Goal: Find specific page/section: Find specific page/section

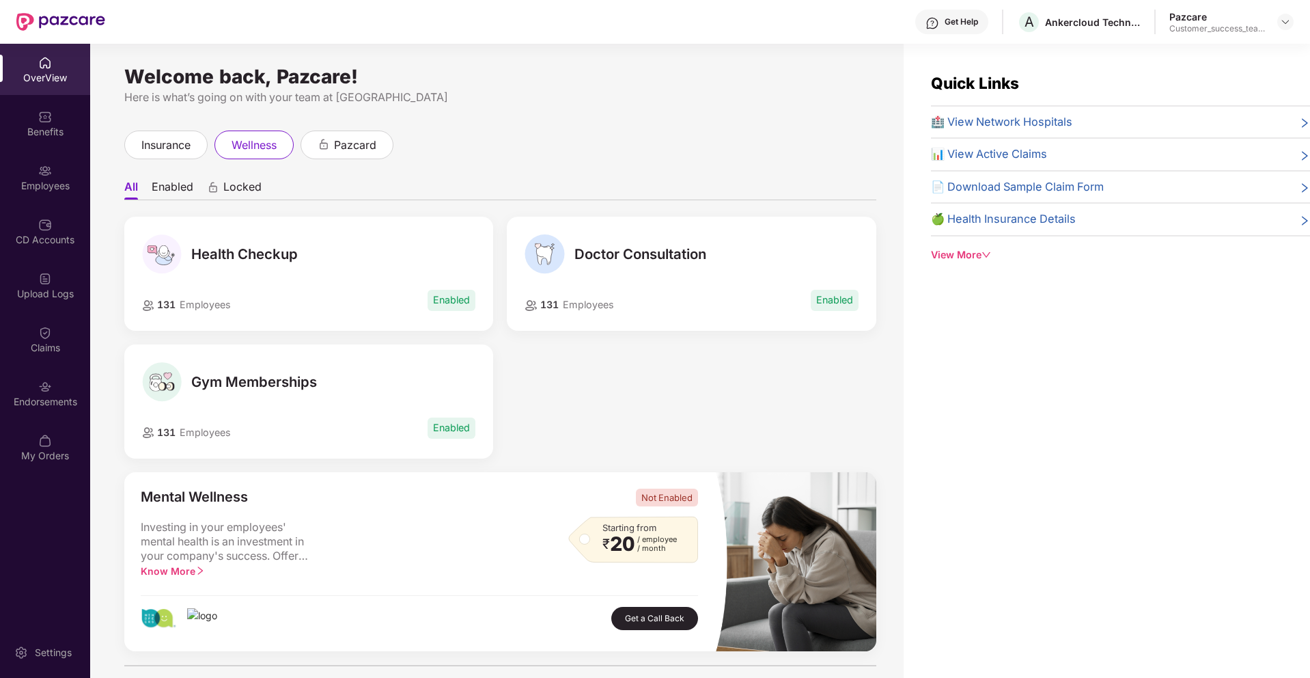
scroll to position [344, 0]
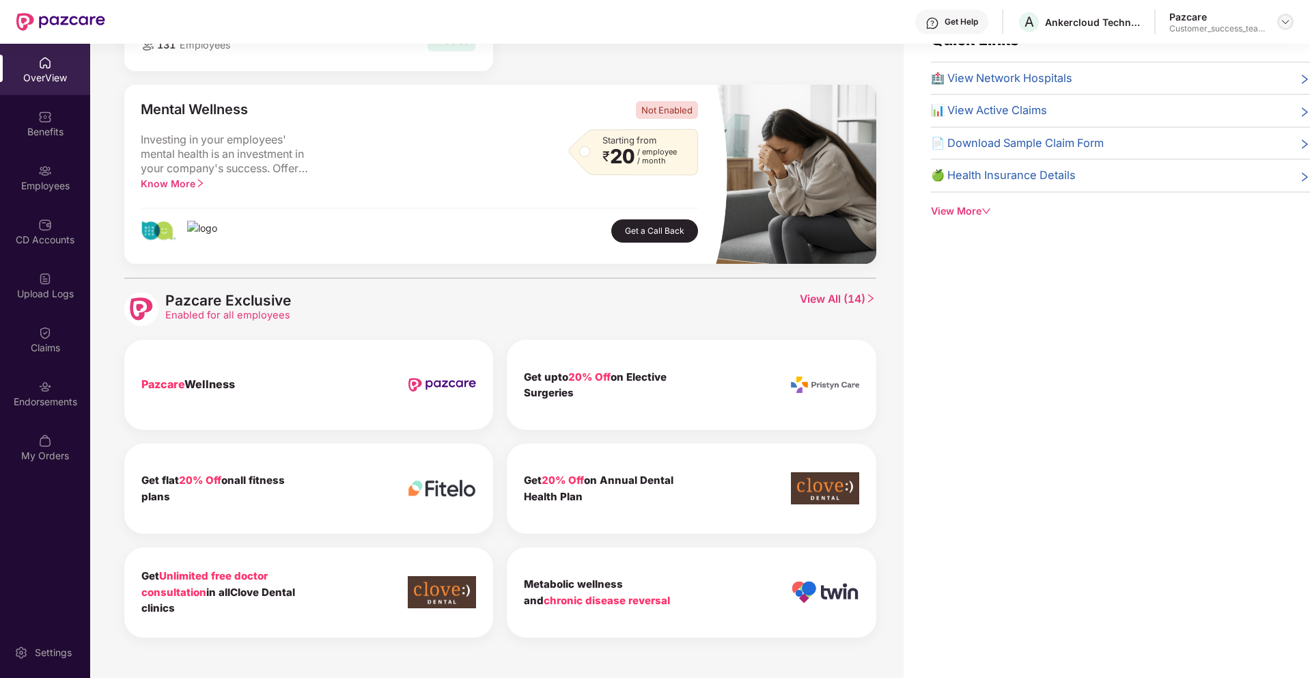
click at [1285, 18] on img at bounding box center [1285, 21] width 11 height 11
click at [1197, 59] on div "Switch to partner view" at bounding box center [1222, 54] width 178 height 27
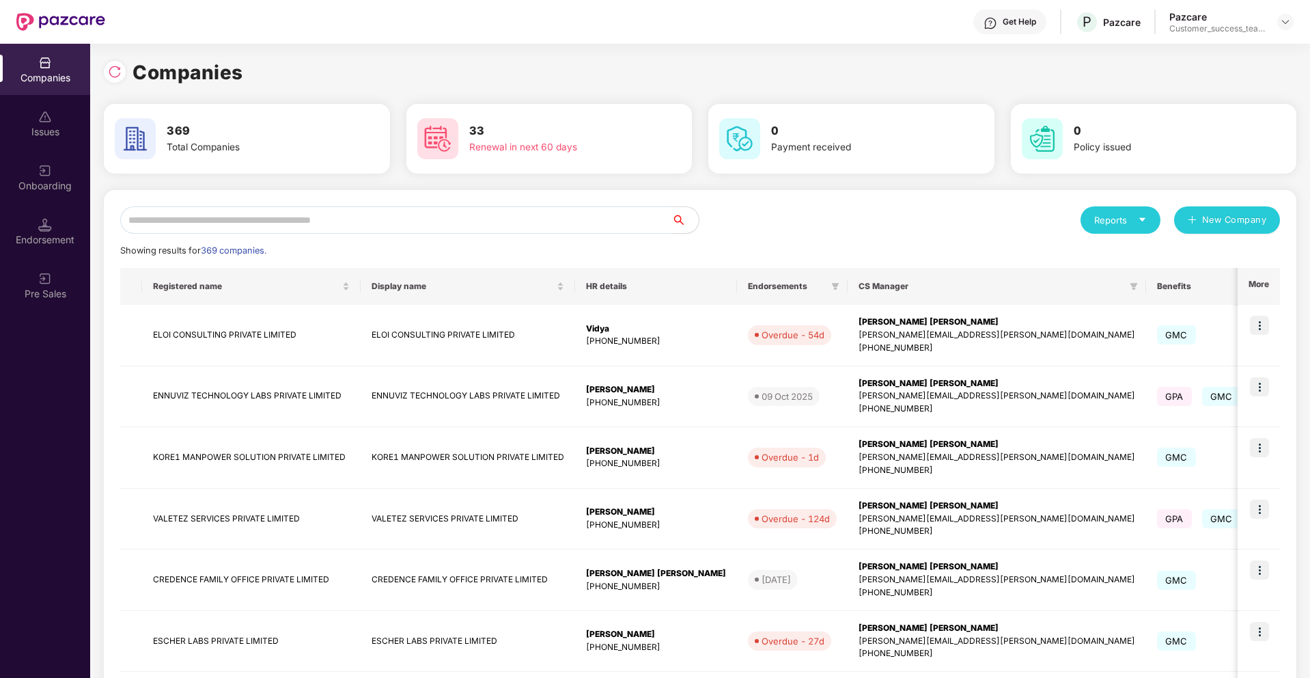
click at [214, 230] on input "text" at bounding box center [395, 219] width 551 height 27
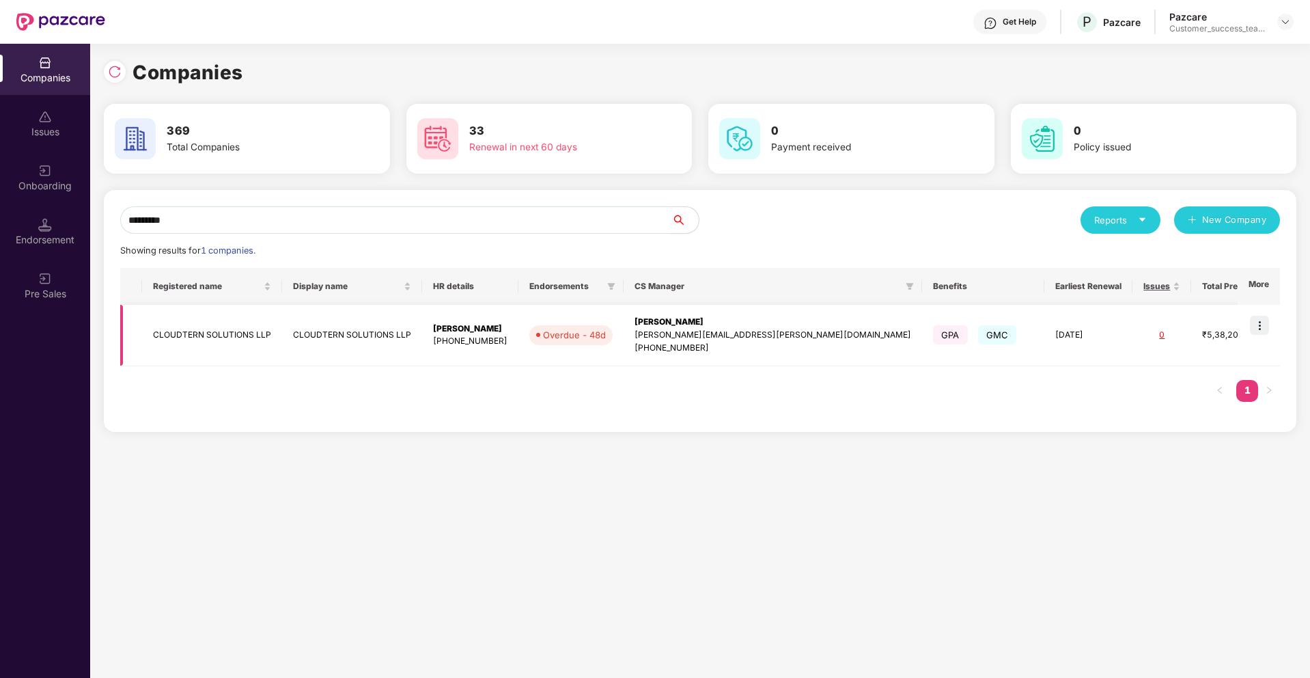
type input "*********"
click at [1252, 324] on img at bounding box center [1259, 325] width 19 height 19
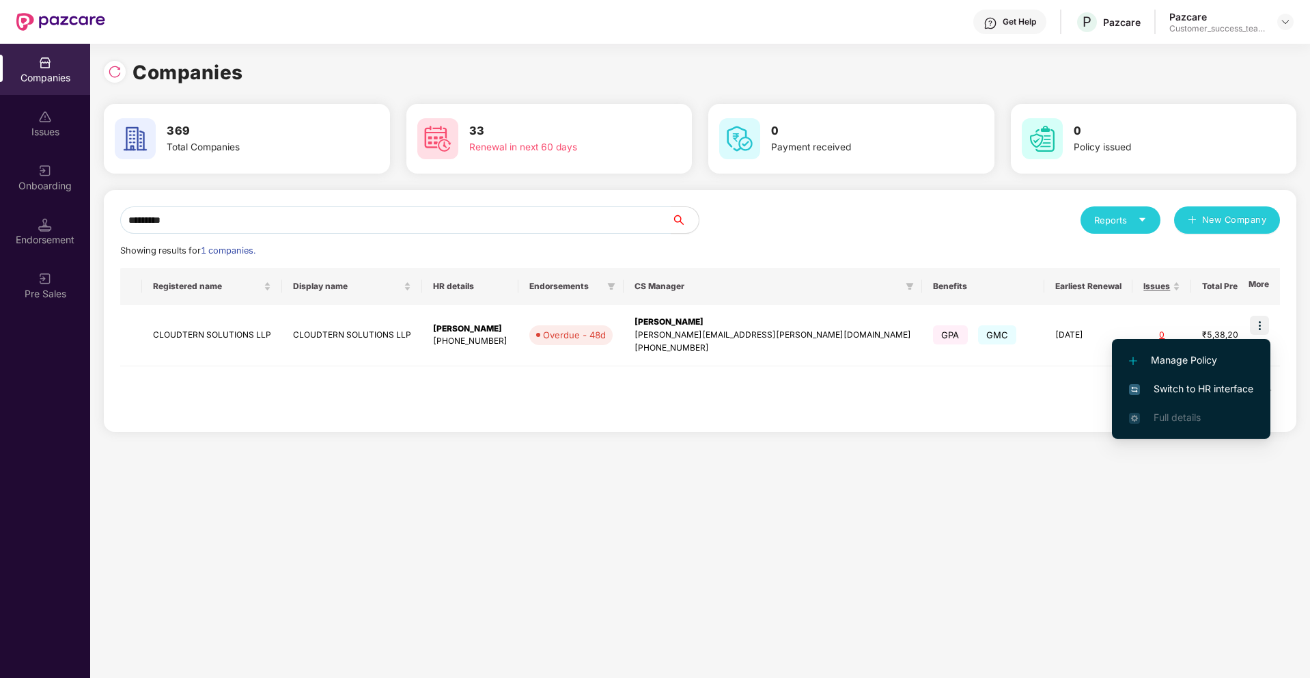
click at [1170, 395] on span "Switch to HR interface" at bounding box center [1191, 388] width 124 height 15
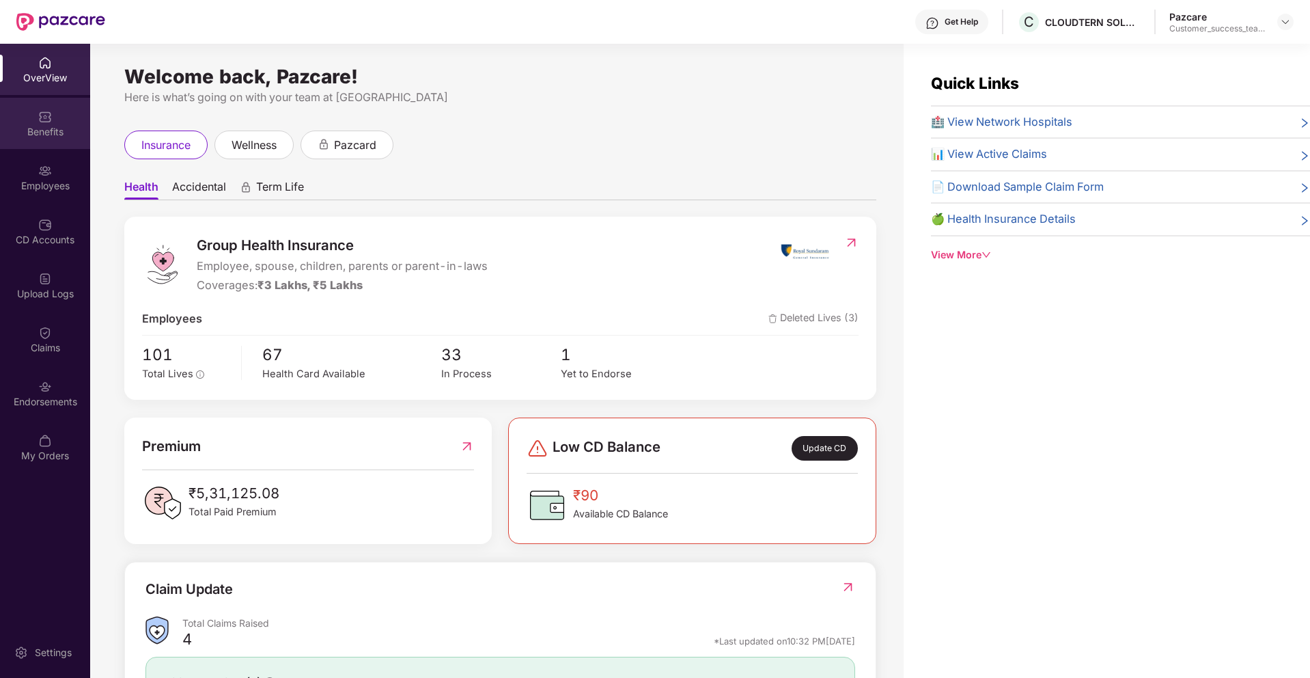
click at [38, 137] on div "Benefits" at bounding box center [45, 132] width 90 height 14
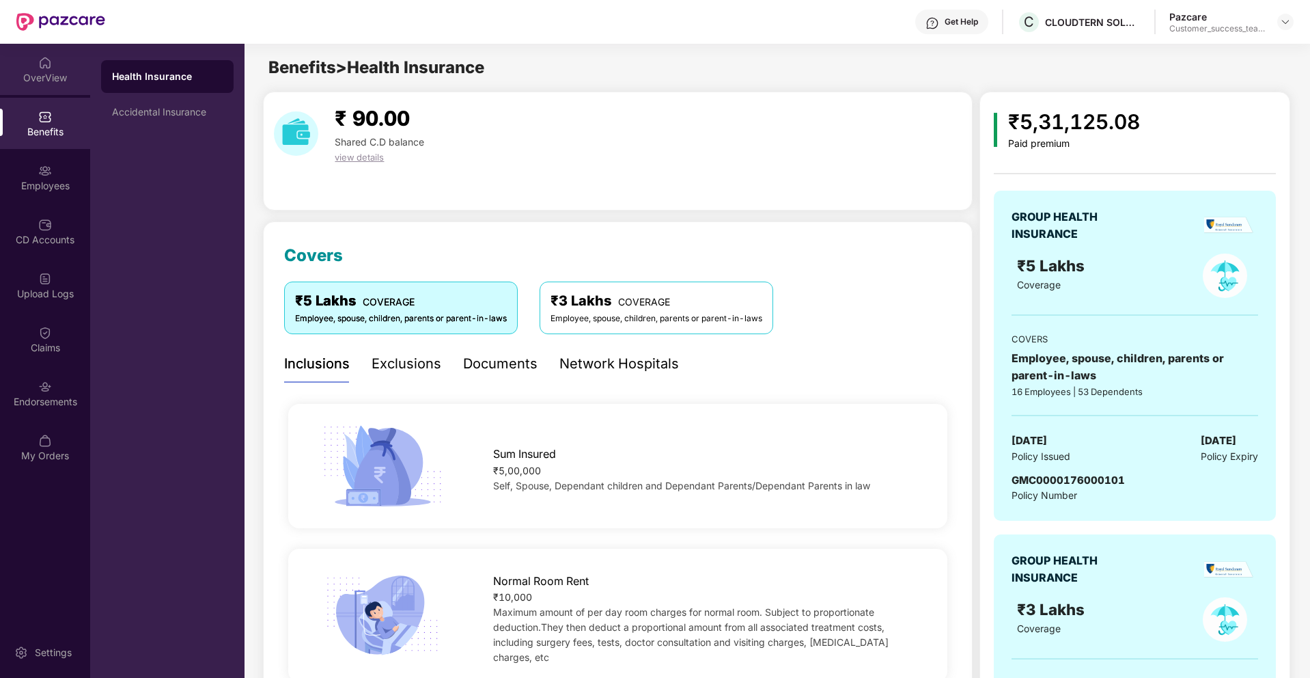
click at [51, 71] on div "OverView" at bounding box center [45, 78] width 90 height 14
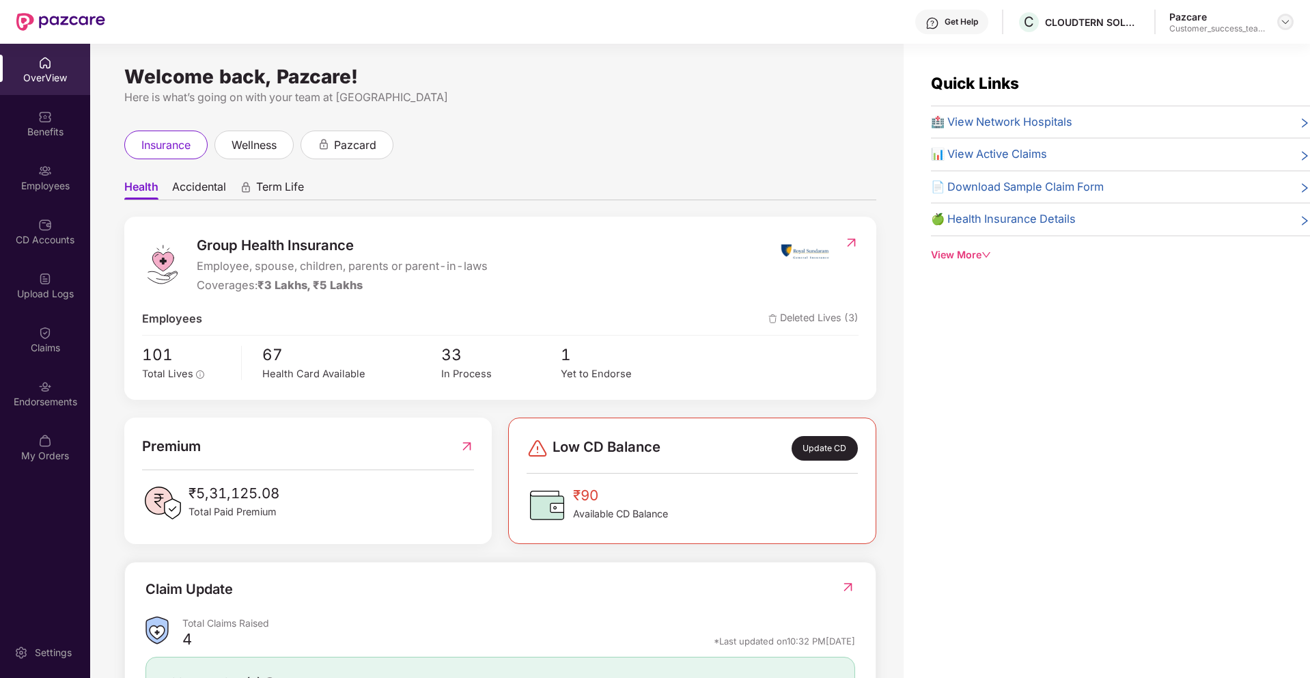
click at [1286, 21] on img at bounding box center [1285, 21] width 11 height 11
click at [1208, 53] on div "Switch to partner view" at bounding box center [1222, 54] width 178 height 27
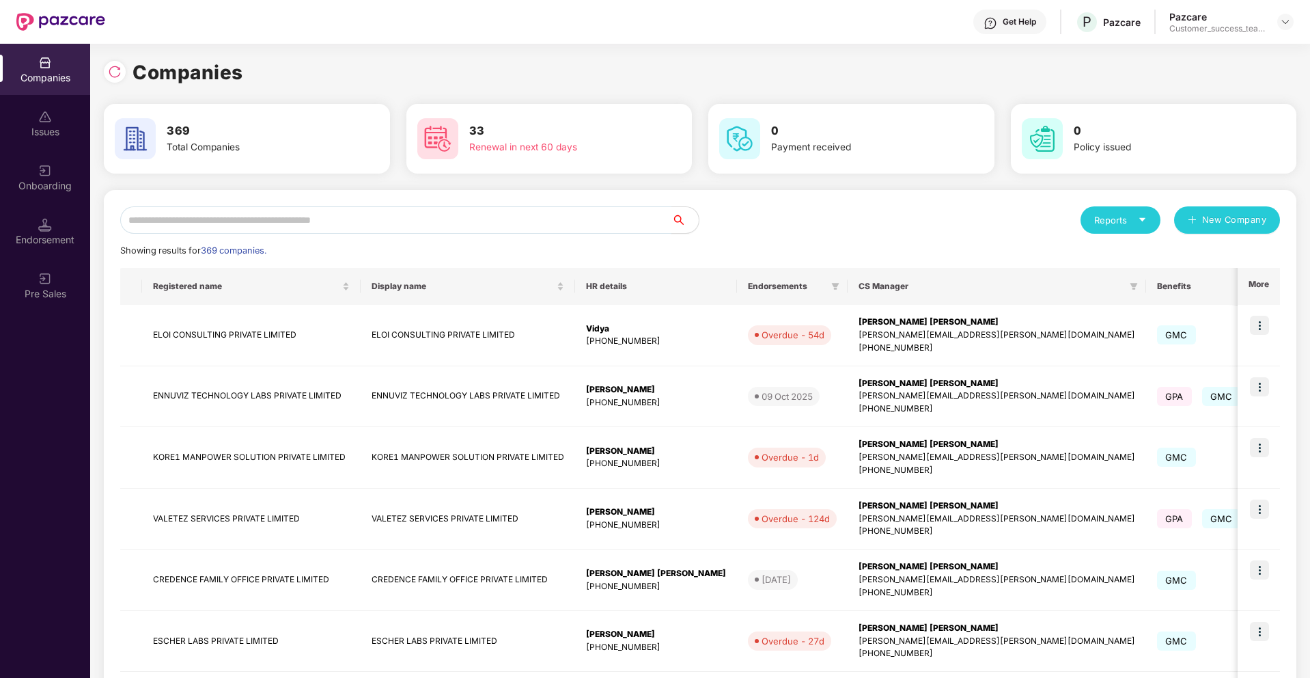
click at [460, 228] on input "text" at bounding box center [395, 219] width 551 height 27
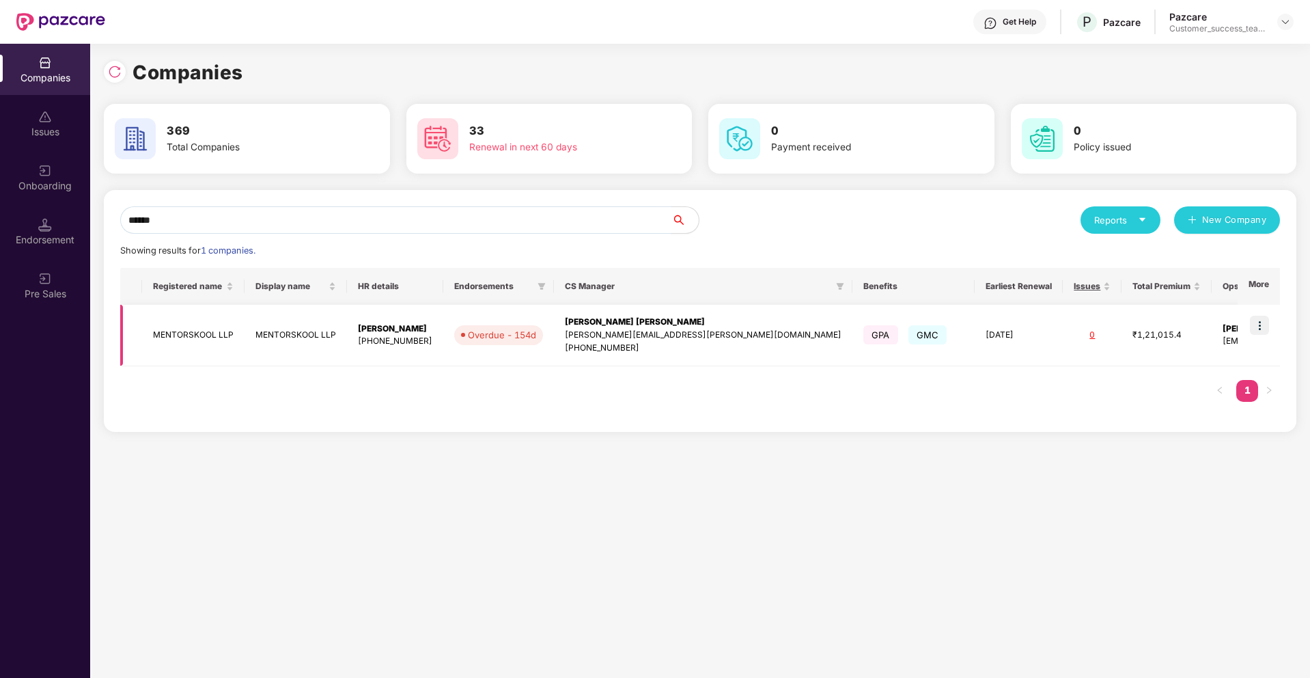
type input "******"
click at [1265, 328] on img at bounding box center [1259, 325] width 19 height 19
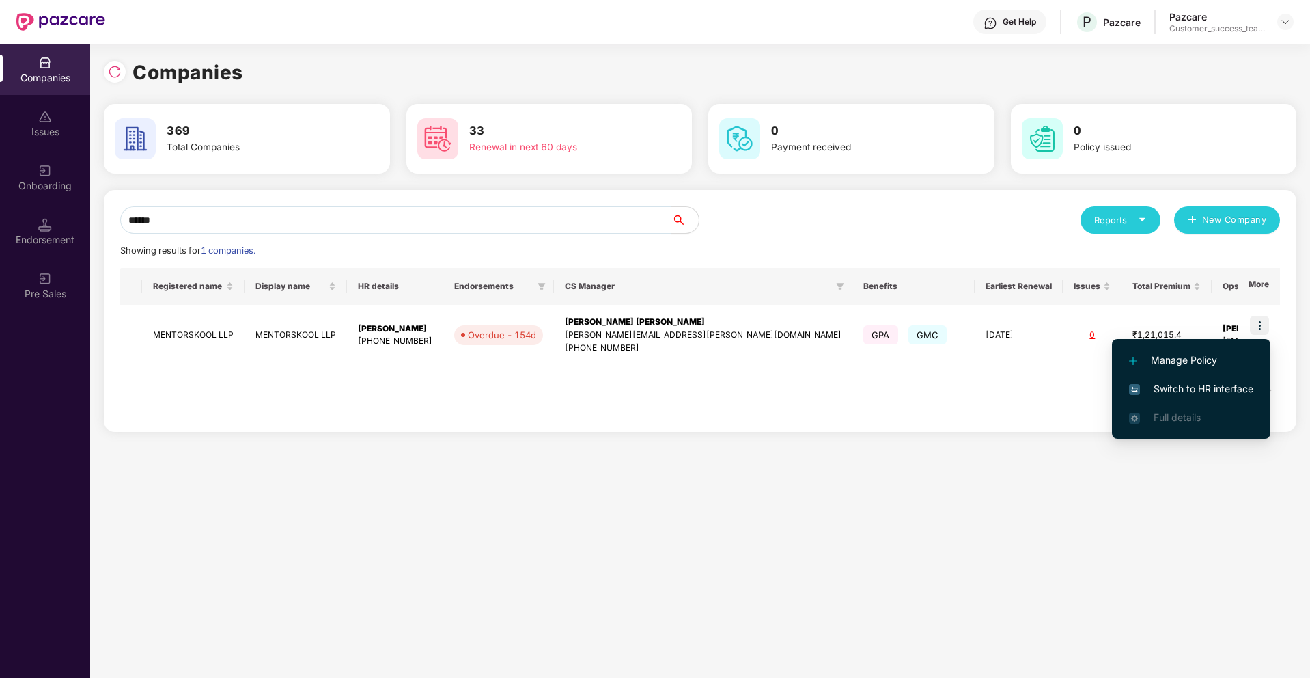
click at [1172, 385] on span "Switch to HR interface" at bounding box center [1191, 388] width 124 height 15
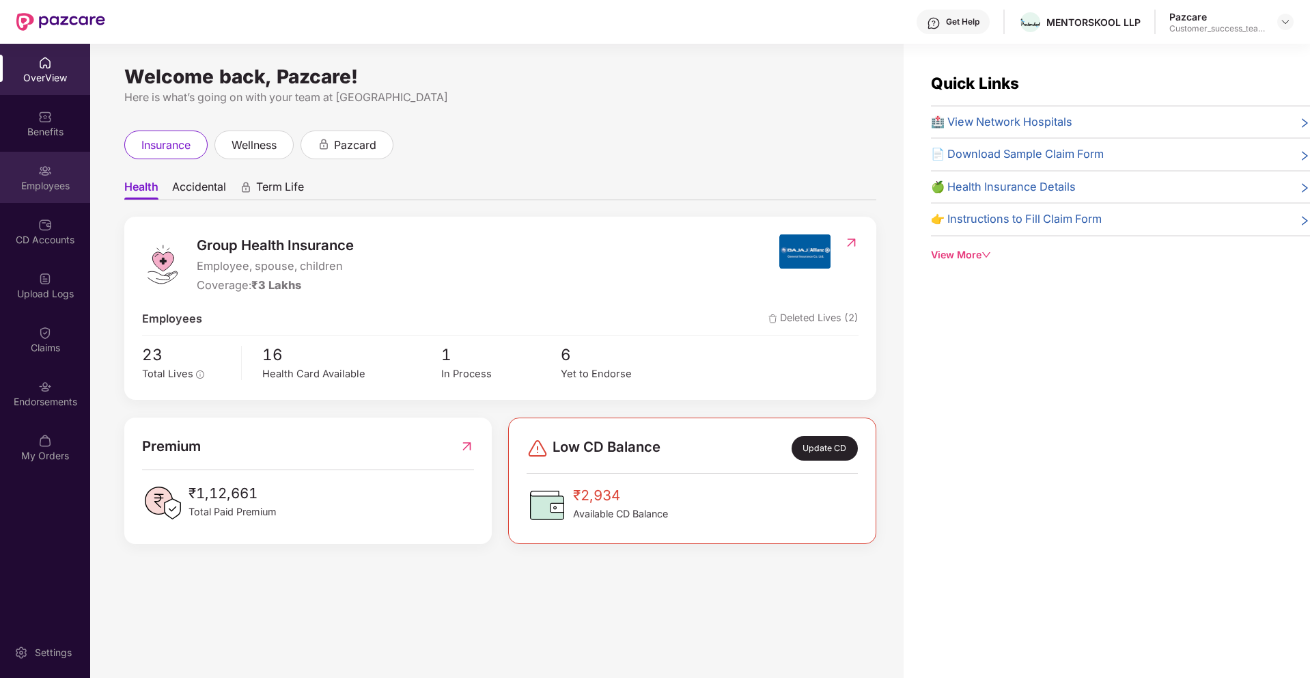
click at [49, 176] on img at bounding box center [45, 171] width 14 height 14
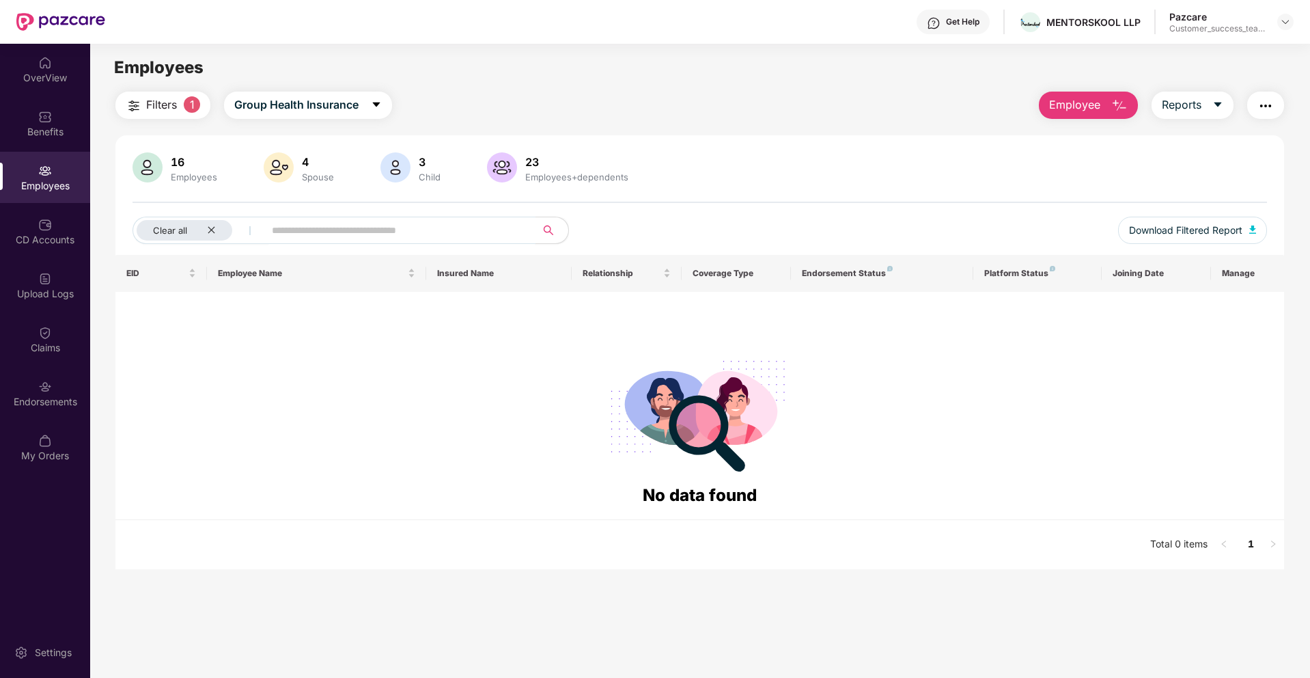
click at [365, 232] on input "text" at bounding box center [394, 230] width 245 height 20
type input "*****"
click at [266, 105] on span "Group Health Insurance" at bounding box center [296, 104] width 124 height 17
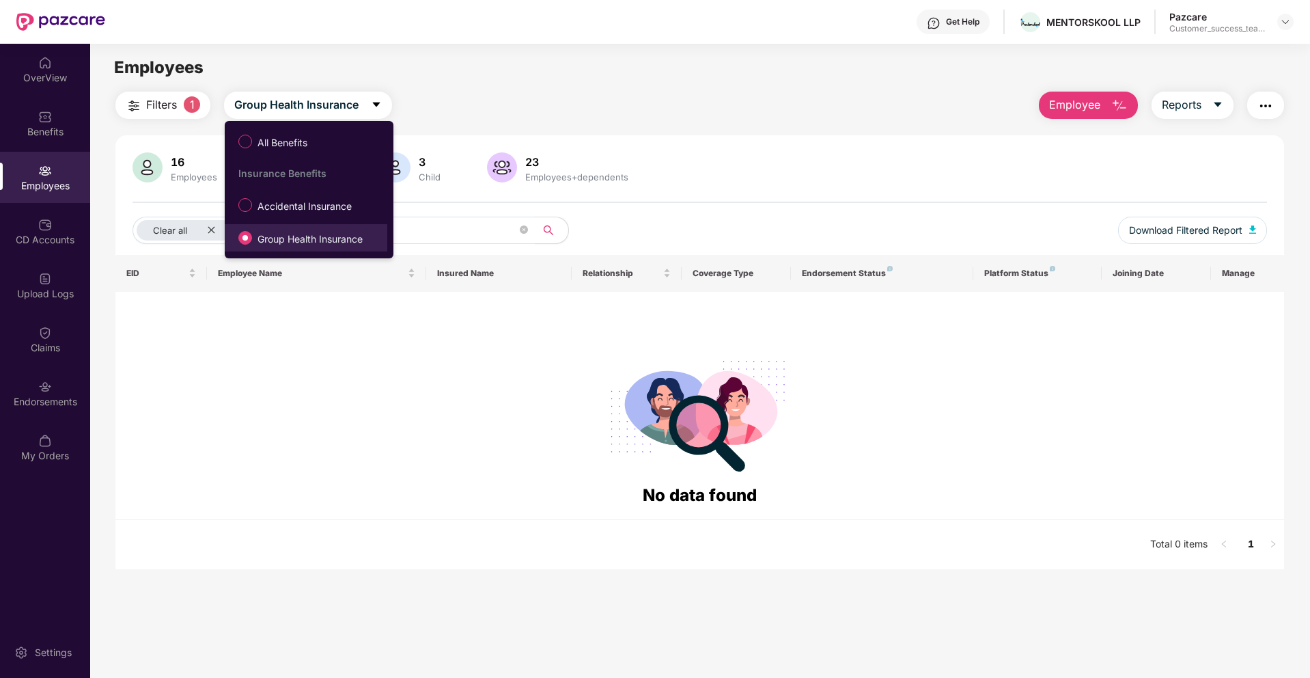
click at [267, 240] on span "Group Health Insurance" at bounding box center [310, 239] width 116 height 15
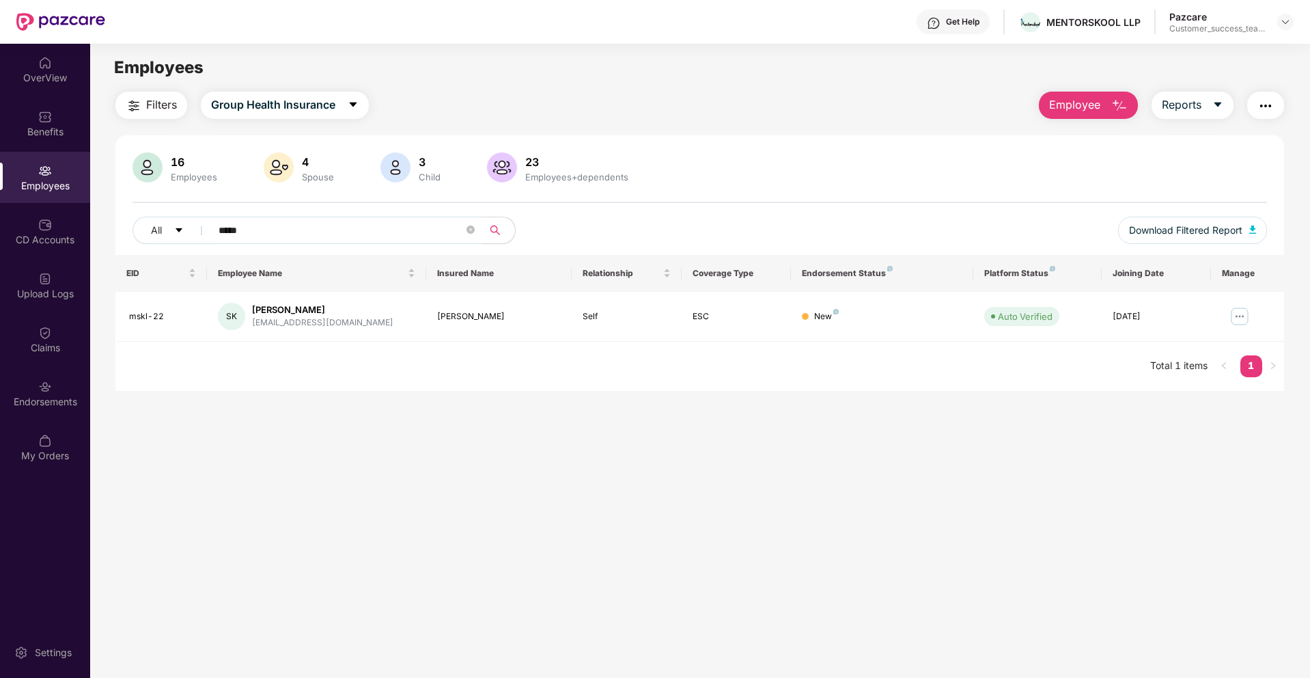
click at [346, 244] on div "All ***** Download Filtered Report" at bounding box center [700, 236] width 1135 height 38
click at [470, 232] on icon "close-circle" at bounding box center [471, 229] width 8 height 8
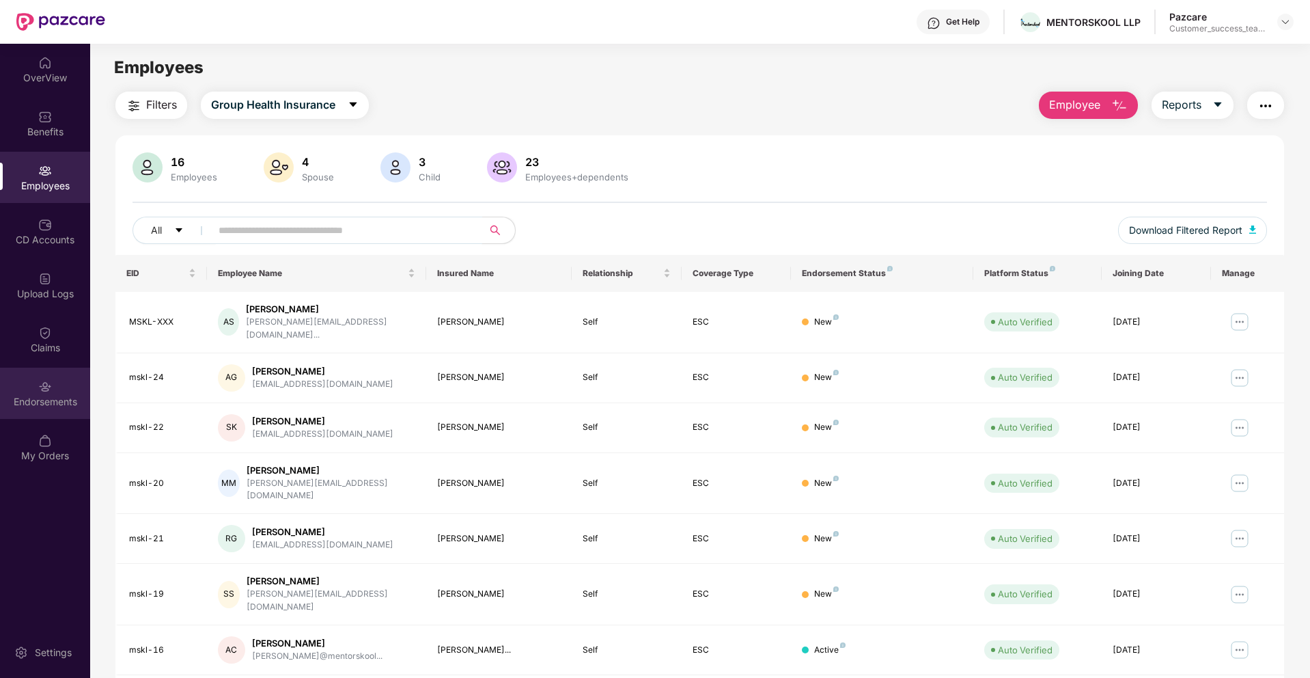
click at [32, 370] on div "Endorsements" at bounding box center [45, 393] width 90 height 51
